Goal: Check status: Check status

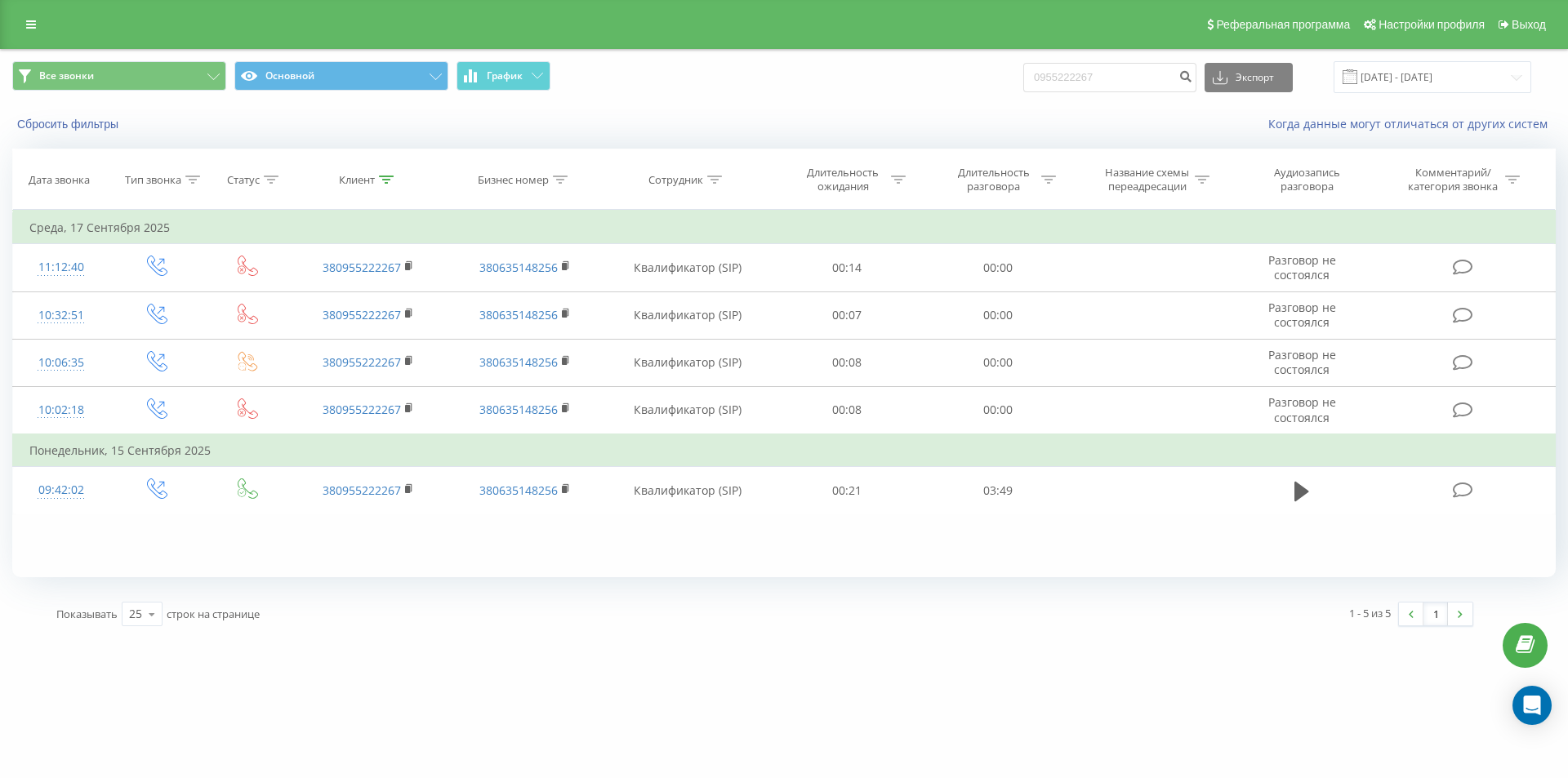
click at [1008, 75] on div "Все звонки Основной График 0955222267 Экспорт .csv .xls .xlsx [DATE] - [DATE]" at bounding box center [784, 77] width 1543 height 32
type input "0673118880"
click at [1216, 74] on div "0673118880 Экспорт .csv .xls .xlsx [DATE] - [DATE]" at bounding box center [1277, 77] width 508 height 32
click at [1192, 80] on icon "submit" at bounding box center [1185, 75] width 14 height 10
